Goal: Transaction & Acquisition: Purchase product/service

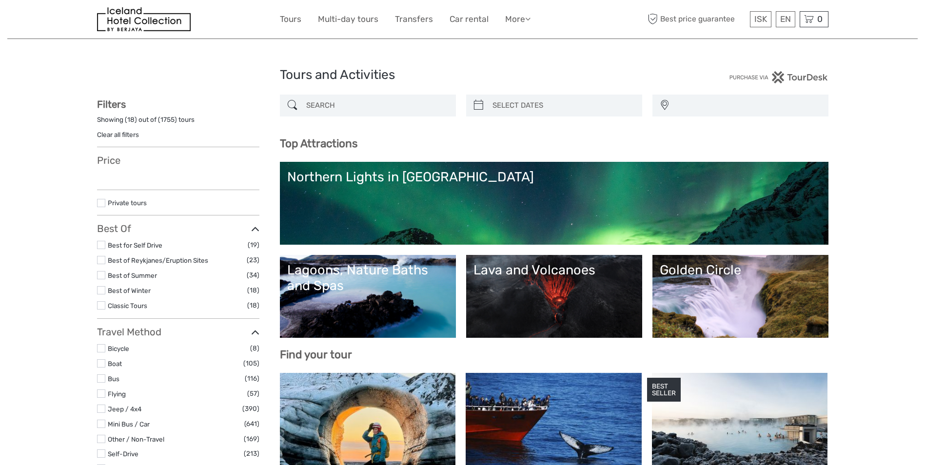
select select
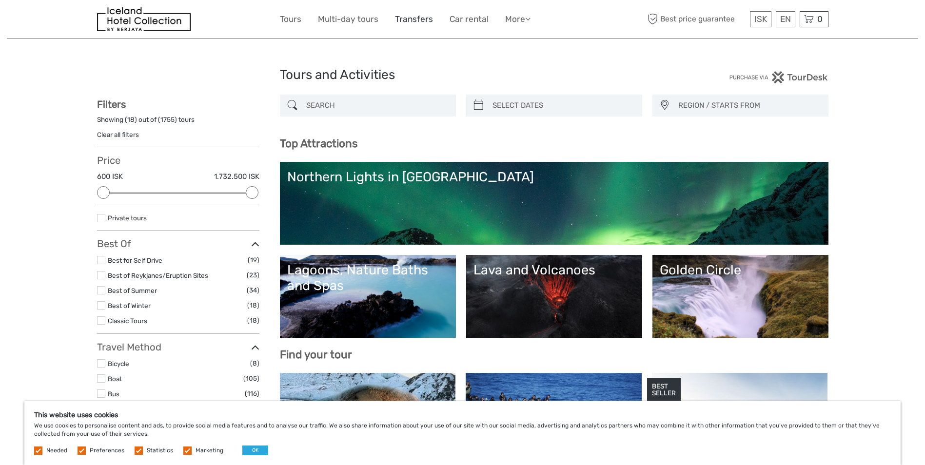
click at [416, 21] on link "Transfers" at bounding box center [414, 19] width 38 height 14
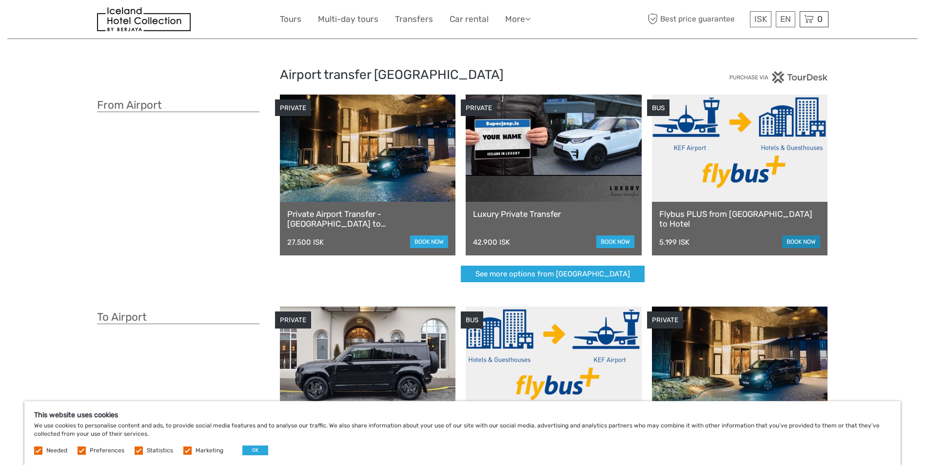
click at [812, 244] on link "book now" at bounding box center [801, 241] width 38 height 13
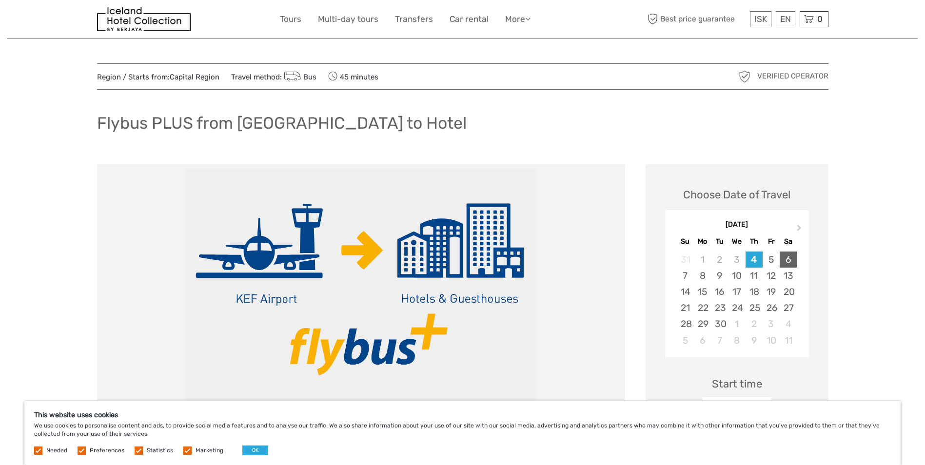
click at [785, 259] on div "6" at bounding box center [788, 260] width 17 height 16
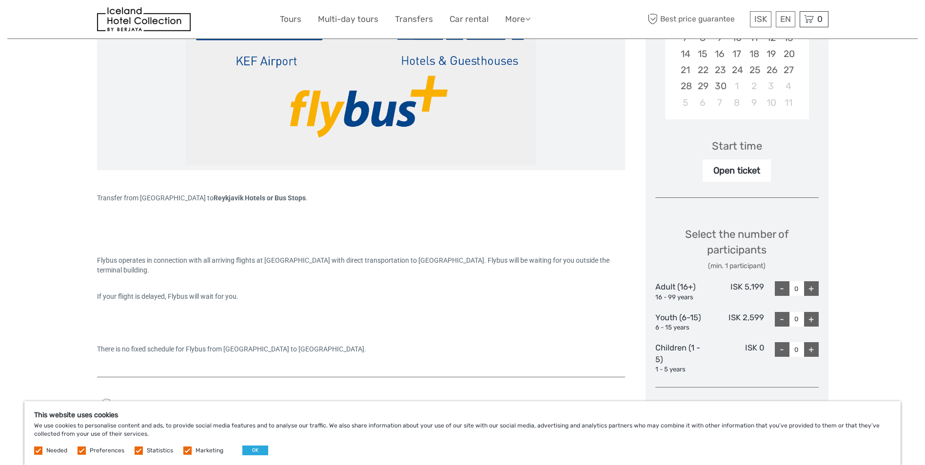
scroll to position [260, 0]
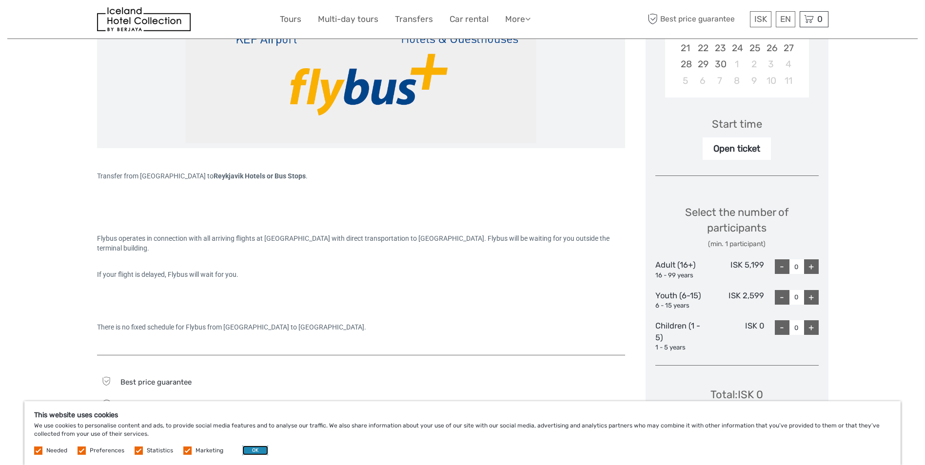
click at [257, 447] on button "OK" at bounding box center [255, 451] width 26 height 10
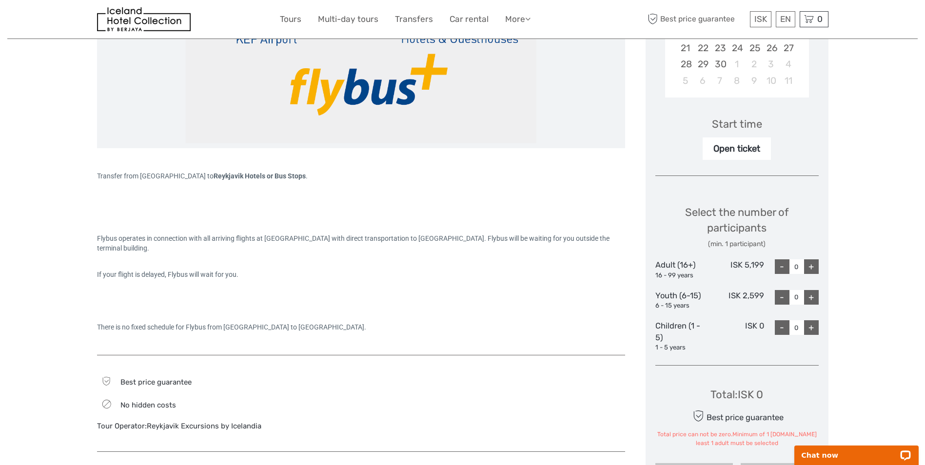
click at [811, 263] on div "+" at bounding box center [811, 266] width 15 height 15
type input "1"
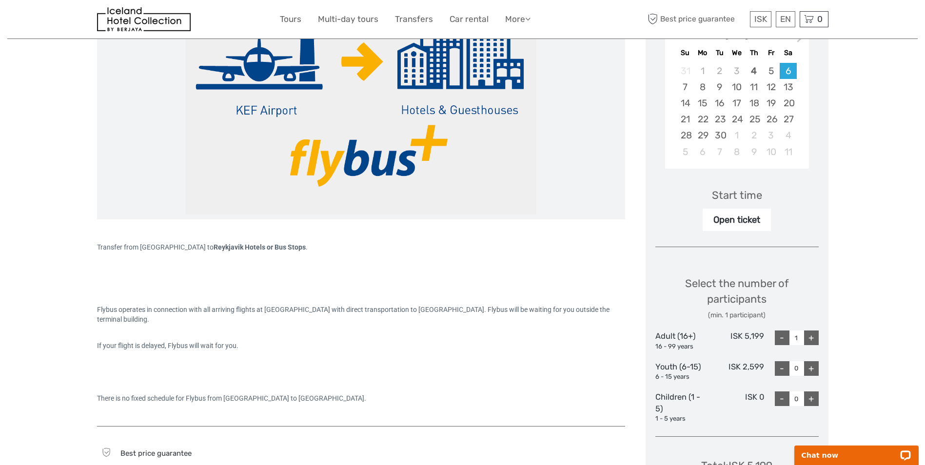
scroll to position [384, 0]
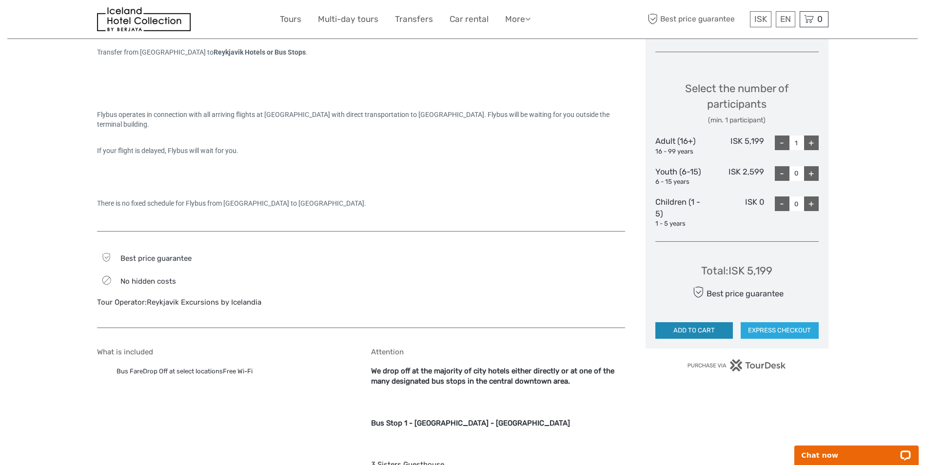
click at [690, 329] on button "ADD TO CART" at bounding box center [694, 330] width 78 height 17
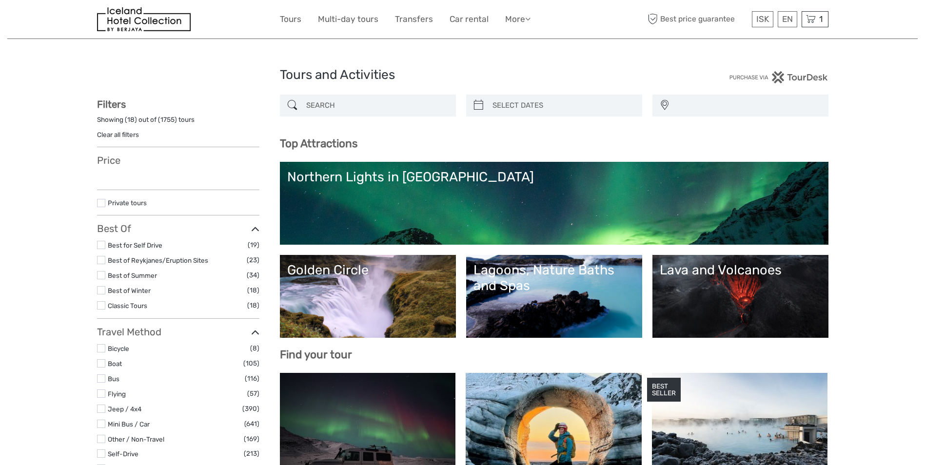
select select
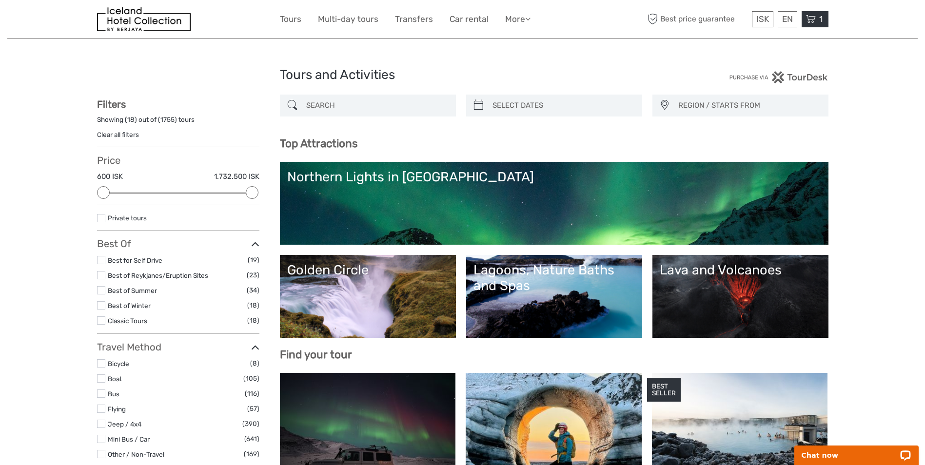
click at [812, 17] on icon at bounding box center [811, 19] width 10 height 12
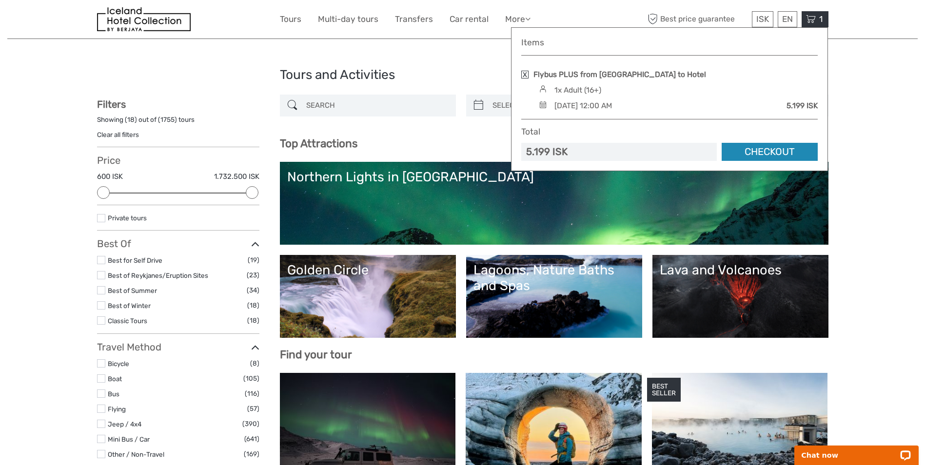
click at [756, 152] on link "Checkout" at bounding box center [770, 152] width 96 height 18
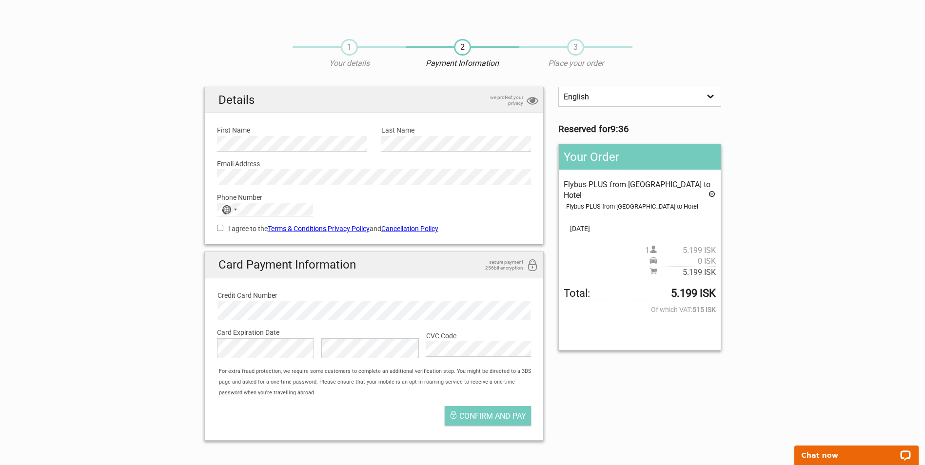
click at [182, 127] on section "1 Your details 2 Payment Information 3 Place your order English Español Deutsch…" at bounding box center [462, 238] width 925 height 419
click at [220, 226] on input "I agree to the Terms & Conditions , Privacy Policy and Cancellation Policy" at bounding box center [220, 228] width 6 height 6
checkbox input "true"
click at [173, 129] on section "1 Your details 2 Payment Information 3 Place your order English Español Deutsch…" at bounding box center [462, 238] width 925 height 419
click at [178, 227] on section "1 Your details 2 Payment Information 3 Place your order English Español Deutsch…" at bounding box center [462, 238] width 925 height 419
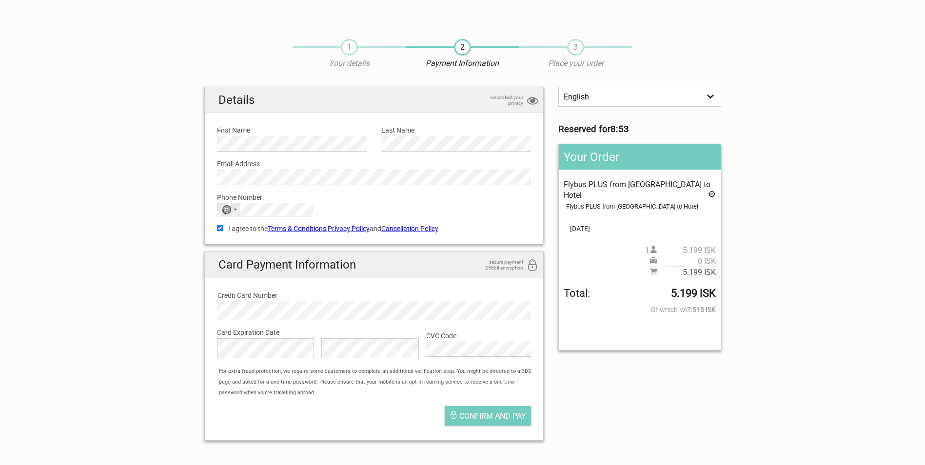
click at [235, 209] on div "Selected country" at bounding box center [235, 210] width 3 height 2
type input "unit"
click at [246, 284] on span "[GEOGRAPHIC_DATA]" at bounding box center [268, 278] width 66 height 11
click at [159, 235] on section "1 Your details 2 Payment Information 3 Place your order English Español Deutsch…" at bounding box center [462, 238] width 925 height 419
click at [568, 386] on div "English Español Deutsch Reserved for 8:41 Your Order Flybus PLUS from [GEOGRAPH…" at bounding box center [462, 268] width 531 height 362
